Goal: Transaction & Acquisition: Book appointment/travel/reservation

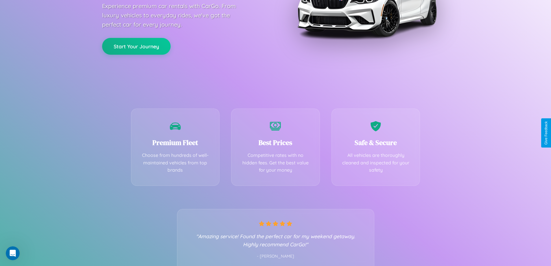
scroll to position [114, 0]
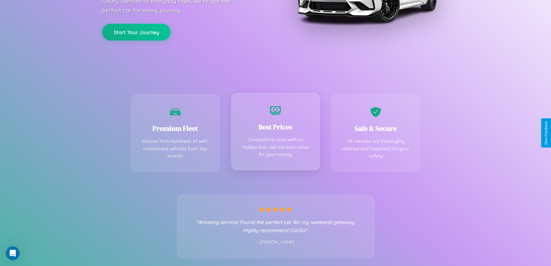
click at [275, 133] on div "Best Prices Competitive rates with no hidden fees. Get the best value for your …" at bounding box center [275, 131] width 89 height 77
click at [136, 32] on button "Start Your Journey" at bounding box center [136, 31] width 69 height 17
click at [136, 31] on button "Start Your Journey" at bounding box center [136, 31] width 69 height 17
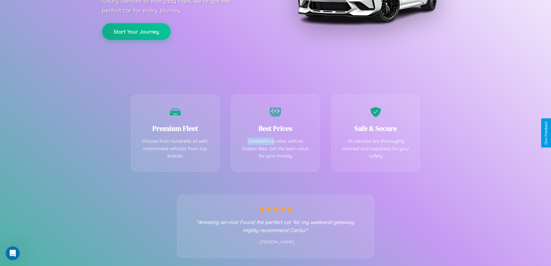
click at [136, 31] on button "Start Your Journey" at bounding box center [136, 31] width 69 height 17
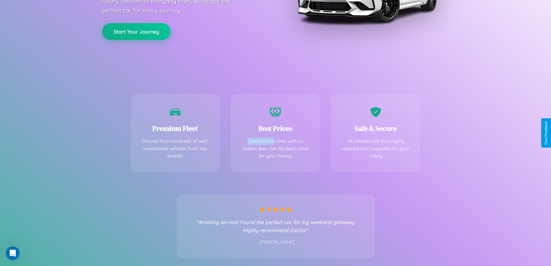
click at [136, 31] on button "Start Your Journey" at bounding box center [136, 31] width 69 height 17
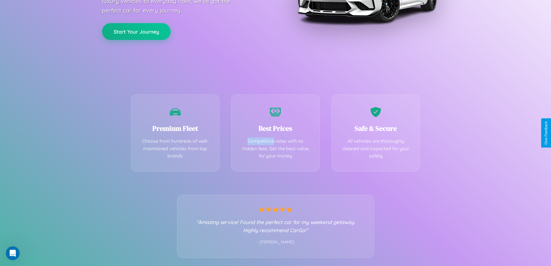
click at [136, 31] on button "Start Your Journey" at bounding box center [136, 31] width 69 height 17
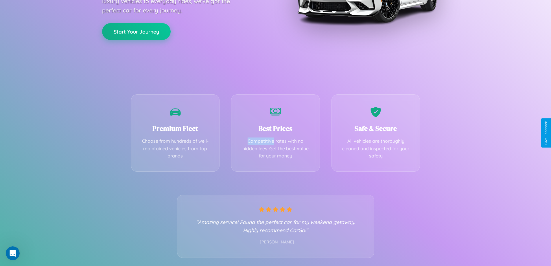
click at [136, 31] on button "Start Your Journey" at bounding box center [136, 31] width 69 height 17
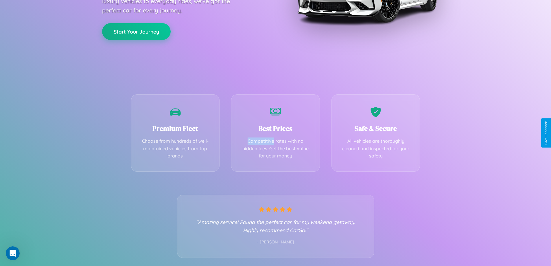
click at [136, 31] on button "Start Your Journey" at bounding box center [136, 31] width 69 height 17
